Goal: Task Accomplishment & Management: Manage account settings

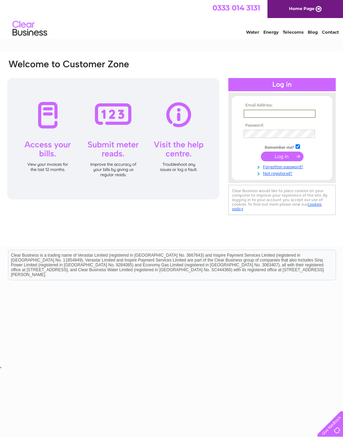
type input "[EMAIL_ADDRESS][DOMAIN_NAME]"
click at [282, 159] on input "submit" at bounding box center [282, 157] width 43 height 10
click at [284, 160] on input "submit" at bounding box center [282, 156] width 43 height 10
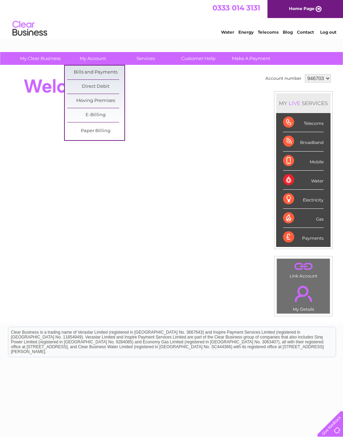
click at [103, 70] on link "Bills and Payments" at bounding box center [95, 73] width 57 height 14
click at [97, 70] on link "Bills and Payments" at bounding box center [95, 73] width 57 height 14
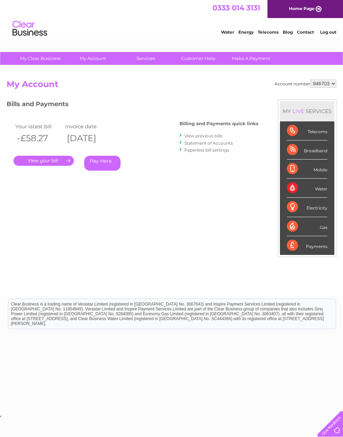
click at [198, 135] on link "View previous bills" at bounding box center [203, 135] width 38 height 5
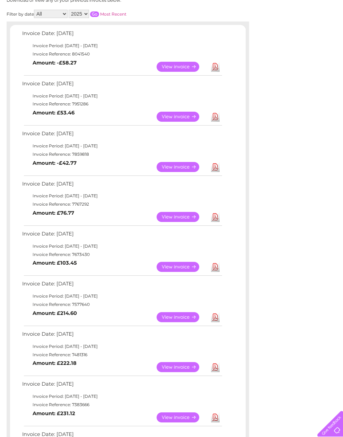
scroll to position [103, 0]
